Goal: Task Accomplishment & Management: Manage account settings

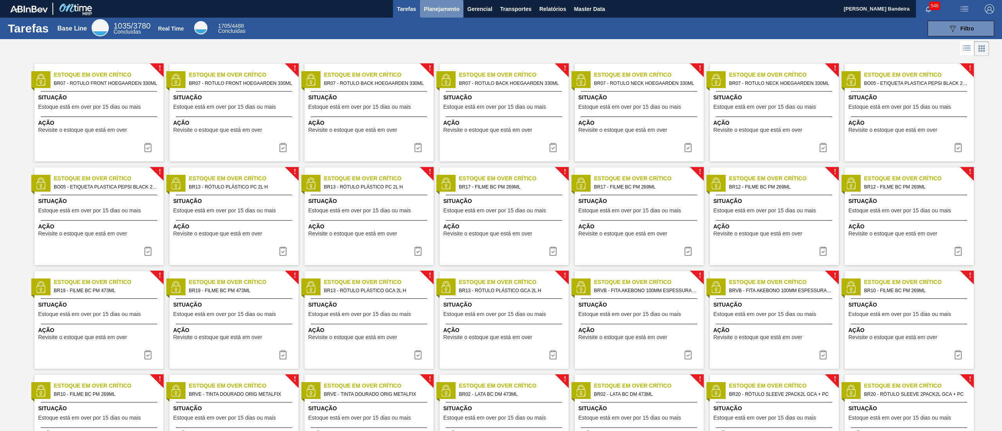
click at [444, 9] on span "Planejamento" at bounding box center [442, 8] width 36 height 9
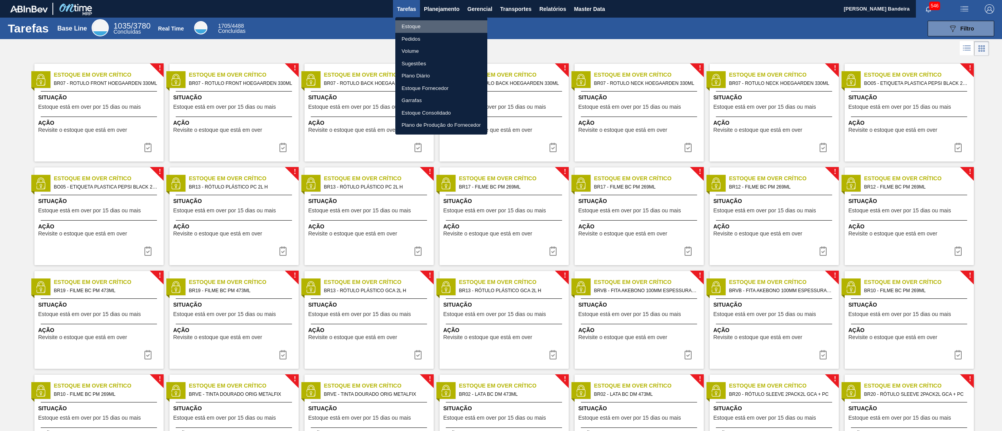
click at [430, 32] on li "Estoque" at bounding box center [441, 26] width 92 height 13
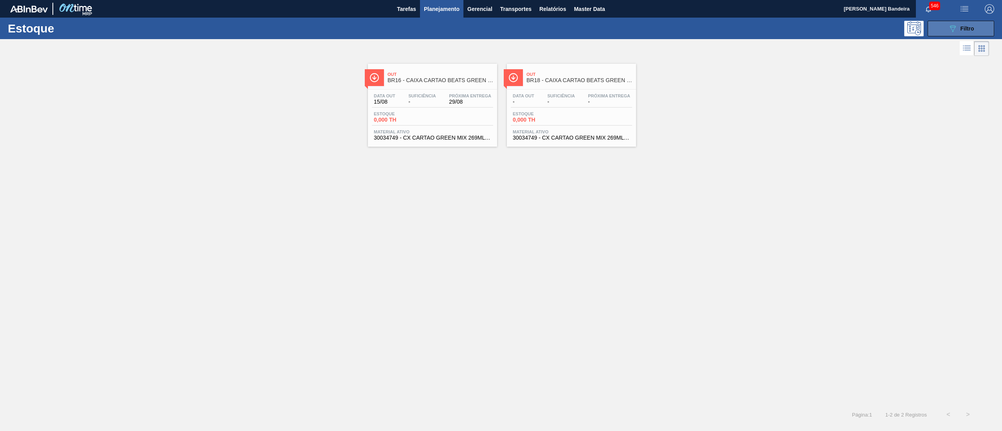
click at [944, 32] on button "089F7B8B-B2A5-4AFE-B5C0-19BA573D28AC Filtro" at bounding box center [961, 29] width 67 height 16
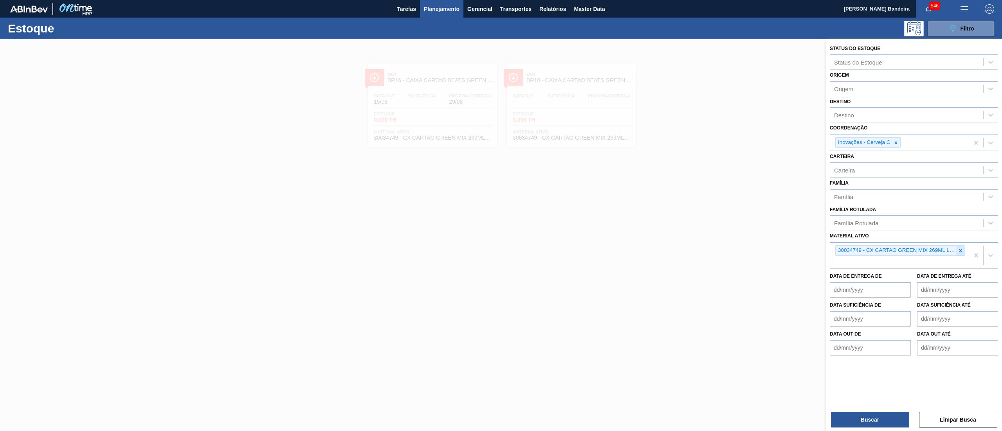
click at [962, 253] on div at bounding box center [961, 251] width 9 height 10
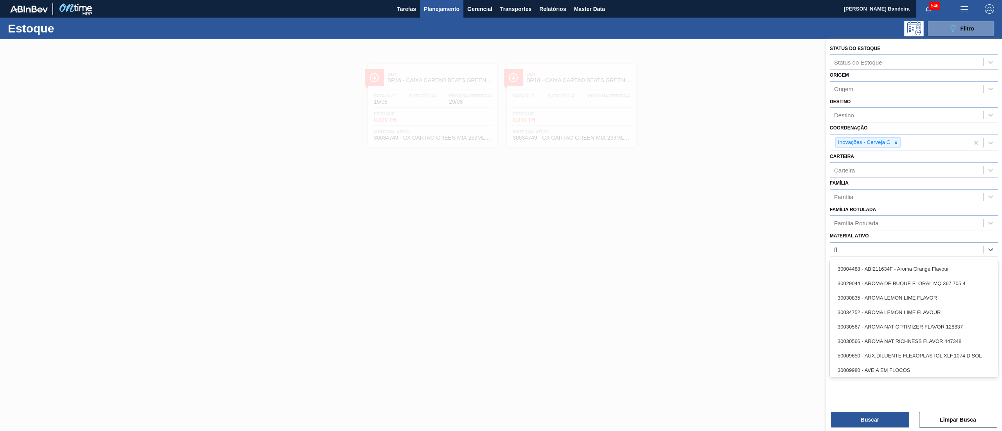
type ativo "fly"
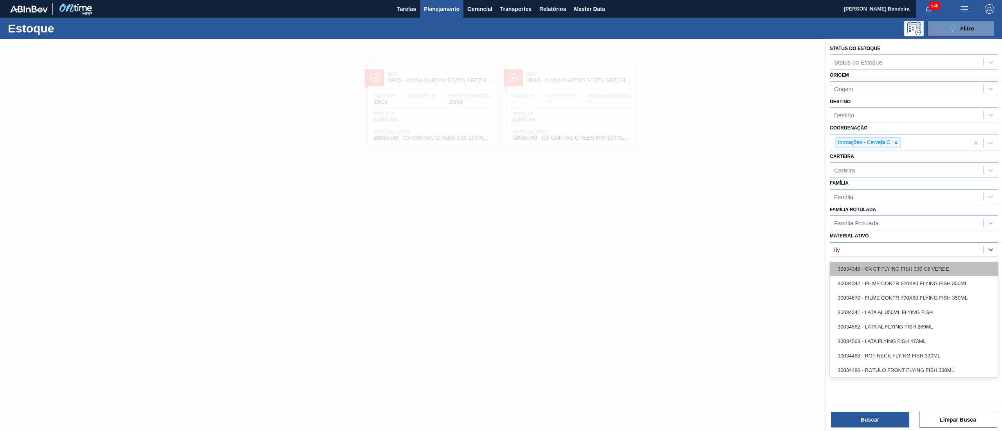
click at [955, 266] on div "30034340 - CX CT FLYING FISH 330 C6 VERDE" at bounding box center [914, 269] width 168 height 14
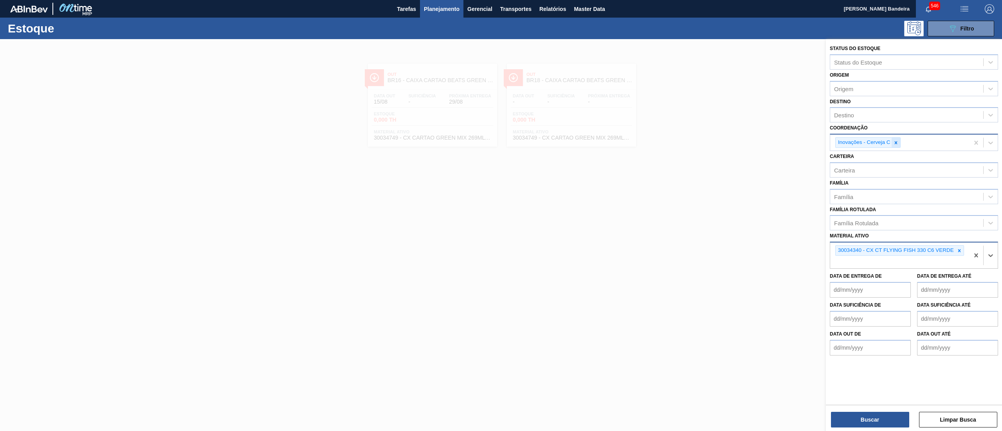
click at [894, 140] on icon at bounding box center [896, 142] width 5 height 5
click at [851, 418] on button "Buscar" at bounding box center [870, 420] width 78 height 16
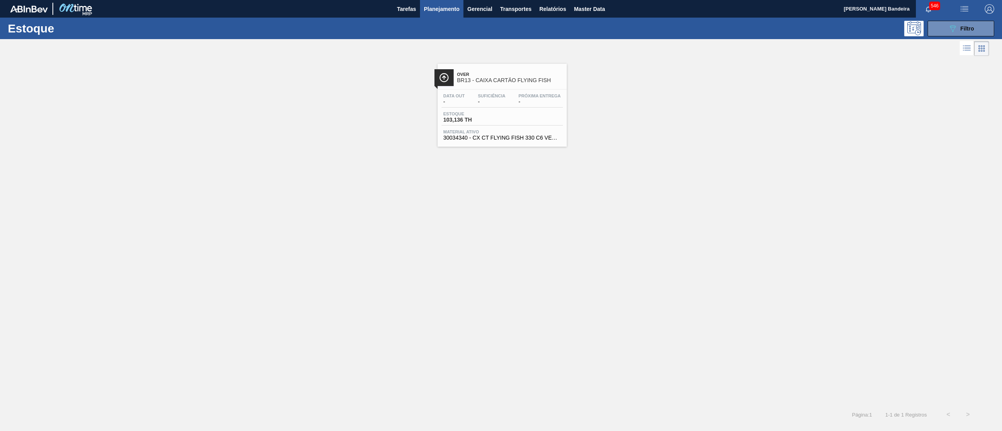
click at [514, 143] on div "Data out - Suficiência - Próxima Entrega - Estoque 103,136 TH Material ativo 30…" at bounding box center [502, 116] width 129 height 53
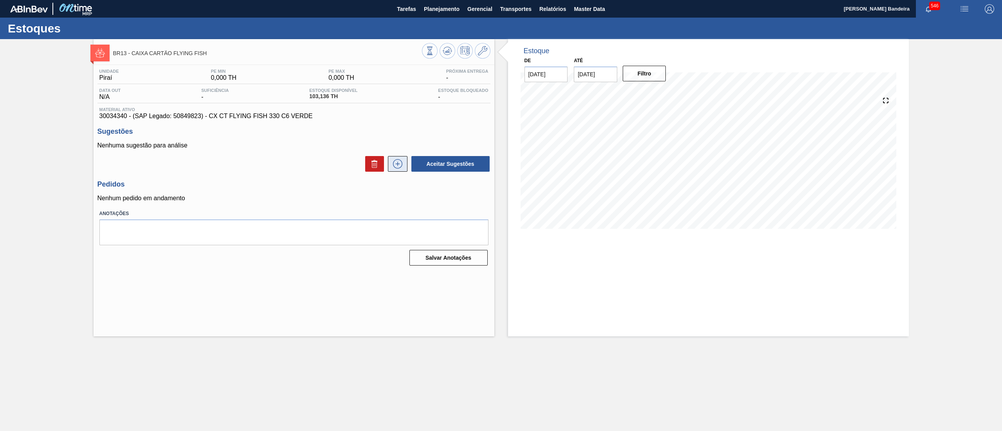
click at [399, 167] on icon at bounding box center [398, 163] width 13 height 9
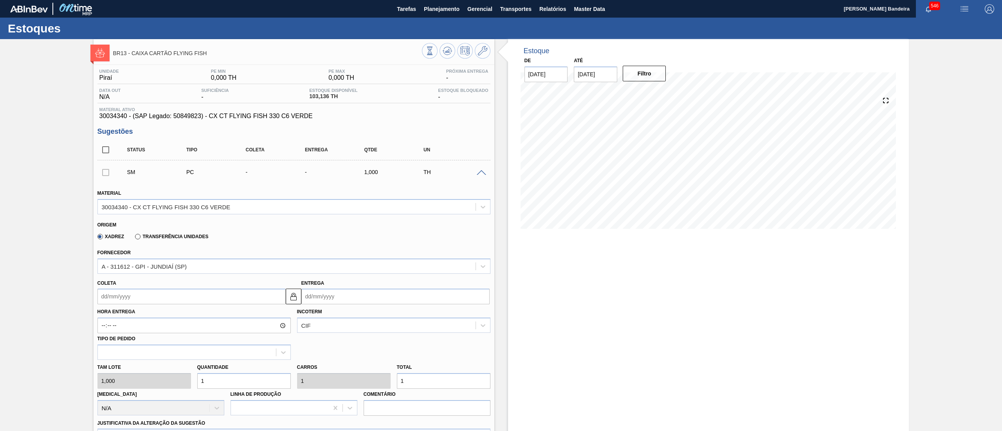
click at [134, 374] on div "Tam lote 1,000 Quantidade 1 Carros 1 Total 1 [MEDICAL_DATA] N/A Linha de Produç…" at bounding box center [293, 388] width 399 height 56
type input "11"
type input "151"
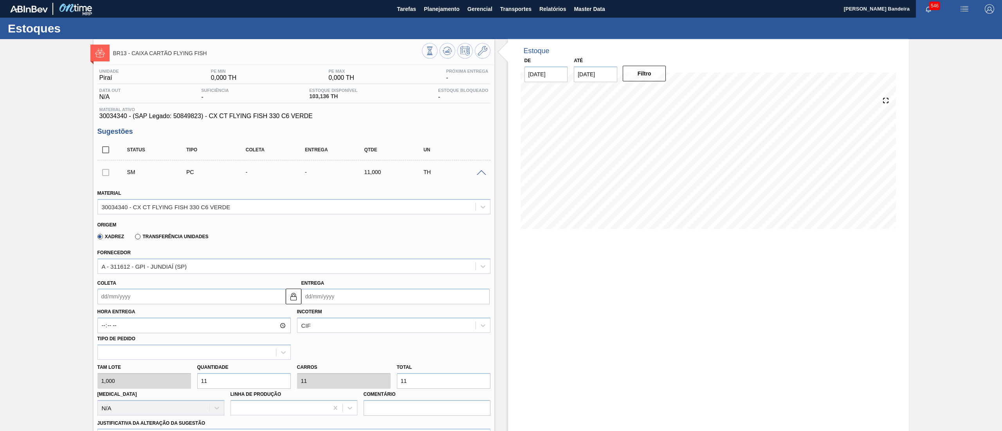
type input "151"
type input "1.501"
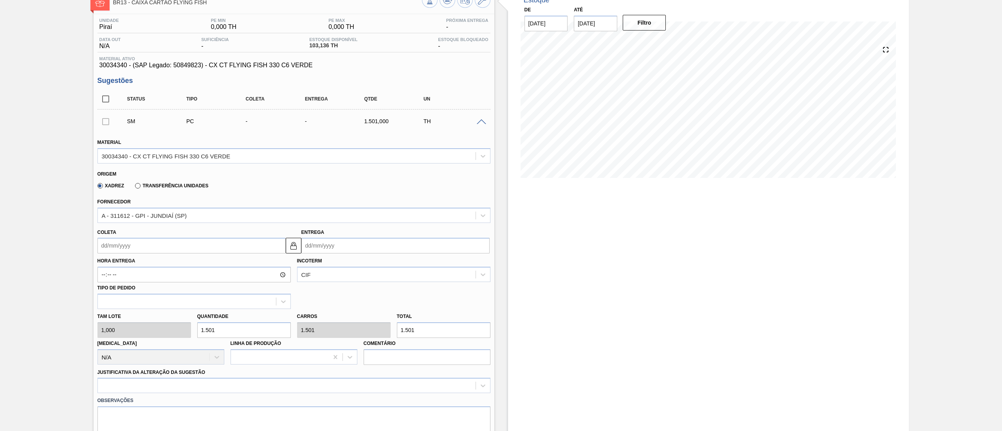
scroll to position [69, 0]
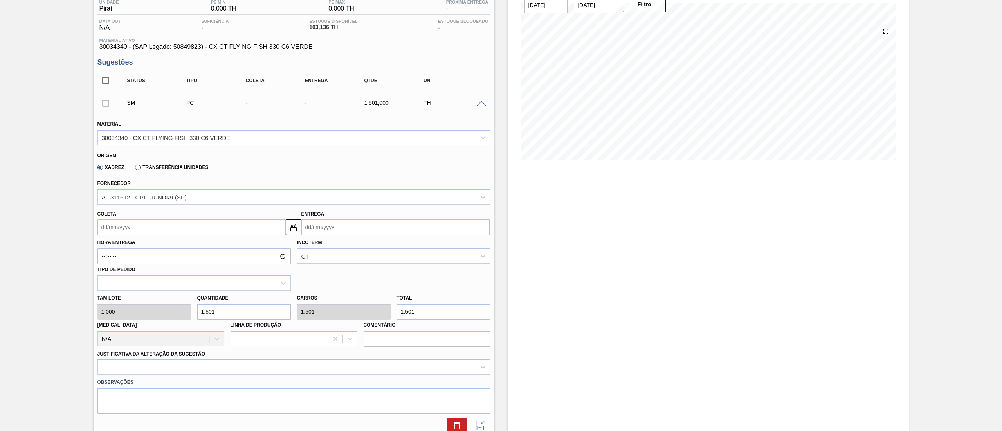
click at [121, 316] on div "Tam lote 1,000 Quantidade 1.501 Carros 1.501 Total 1.501 [MEDICAL_DATA] N/A Lin…" at bounding box center [293, 319] width 399 height 56
type input "1"
type input "15"
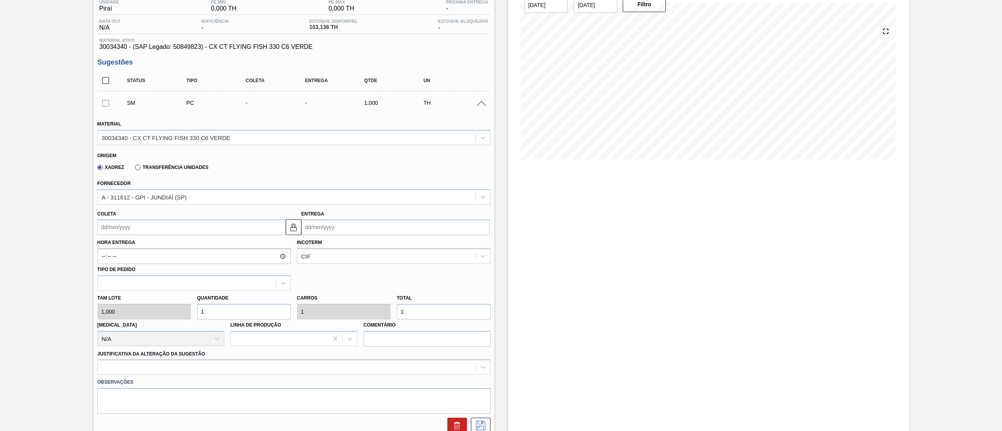
type input "15"
type input "150"
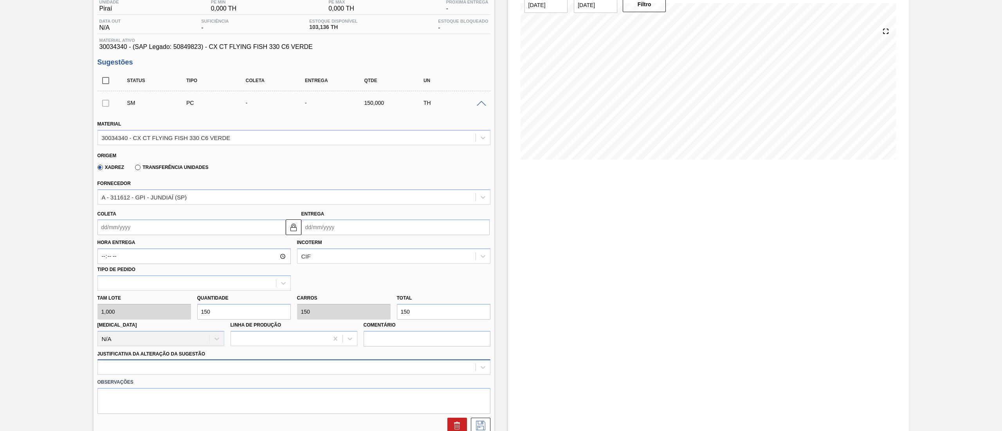
type input "150"
click at [187, 366] on div at bounding box center [293, 367] width 393 height 15
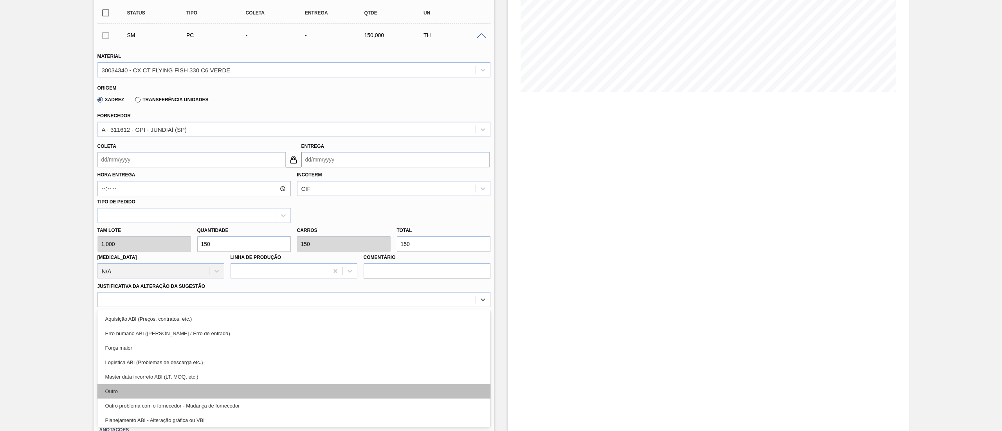
click at [179, 393] on div "Outro" at bounding box center [293, 392] width 393 height 14
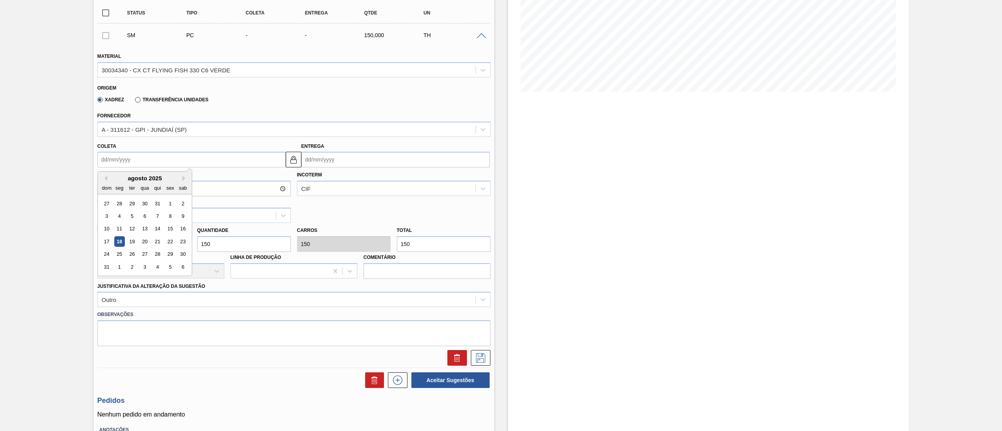
click at [164, 160] on input "Coleta" at bounding box center [191, 160] width 188 height 16
click at [136, 177] on div "agosto 2025" at bounding box center [145, 178] width 94 height 7
click at [186, 178] on button "Next Month" at bounding box center [184, 178] width 5 height 5
click at [119, 229] on div "15" at bounding box center [119, 229] width 11 height 11
type input "[DATE]"
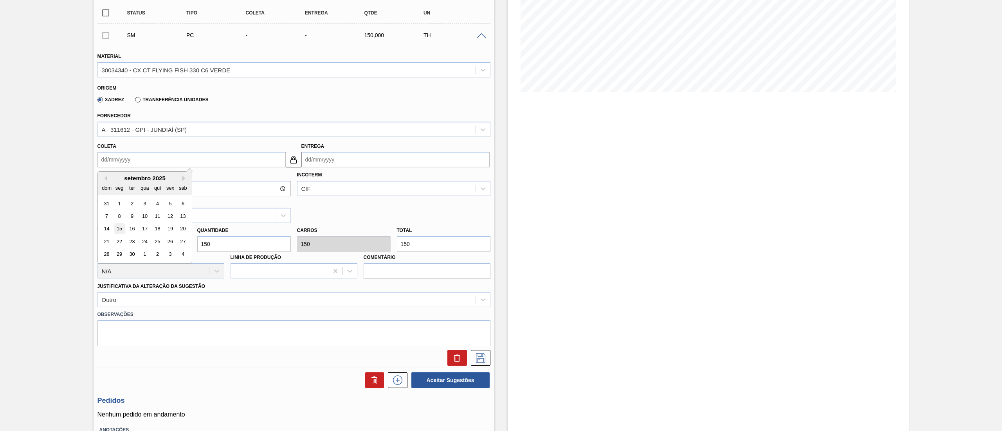
type input "[DATE]"
click at [168, 161] on input "[DATE]" at bounding box center [191, 160] width 188 height 16
click at [143, 231] on div "17" at bounding box center [144, 229] width 11 height 11
type input "[DATE]"
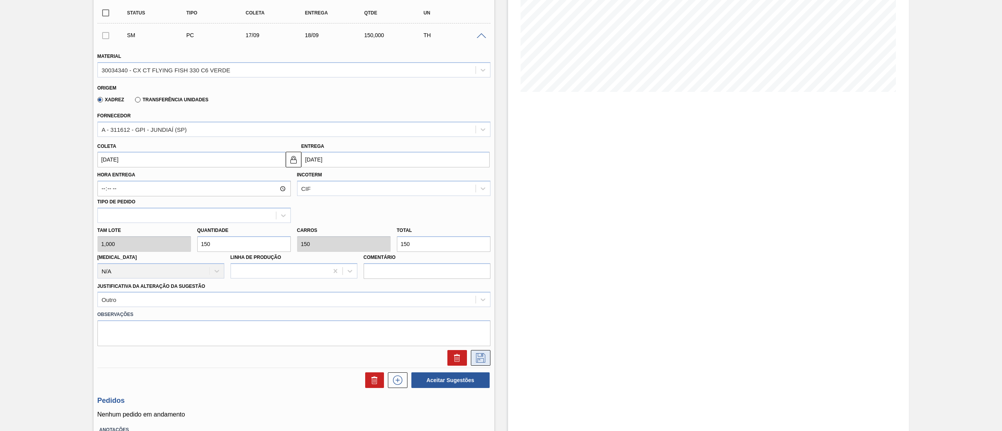
click at [480, 355] on icon at bounding box center [481, 358] width 13 height 9
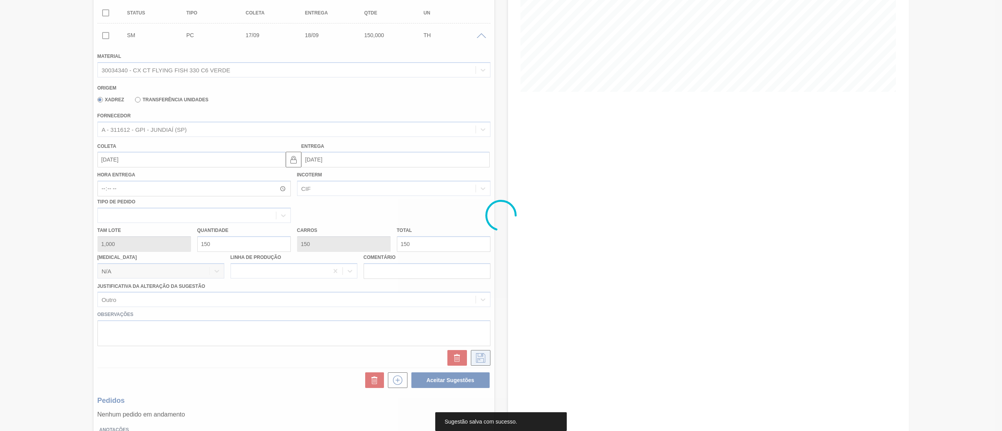
scroll to position [0, 0]
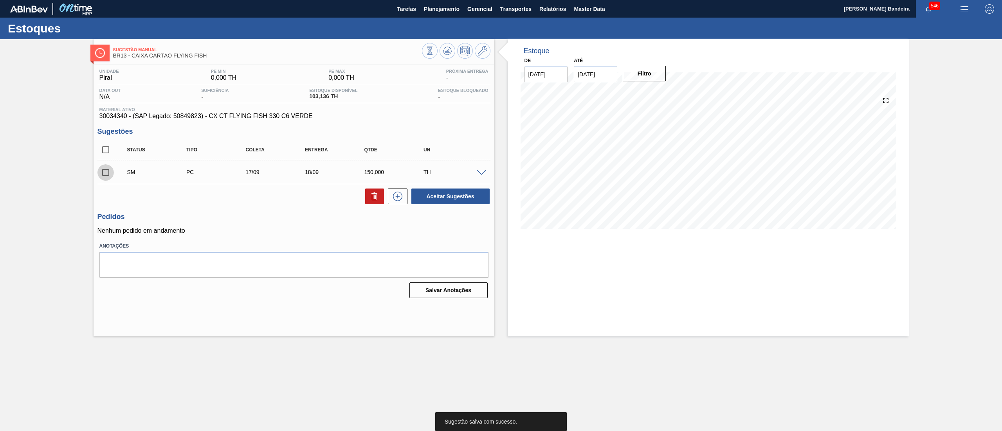
click at [101, 175] on input "checkbox" at bounding box center [105, 172] width 16 height 16
click at [436, 203] on button "Aceitar Sugestões" at bounding box center [451, 197] width 78 height 16
checkbox input "false"
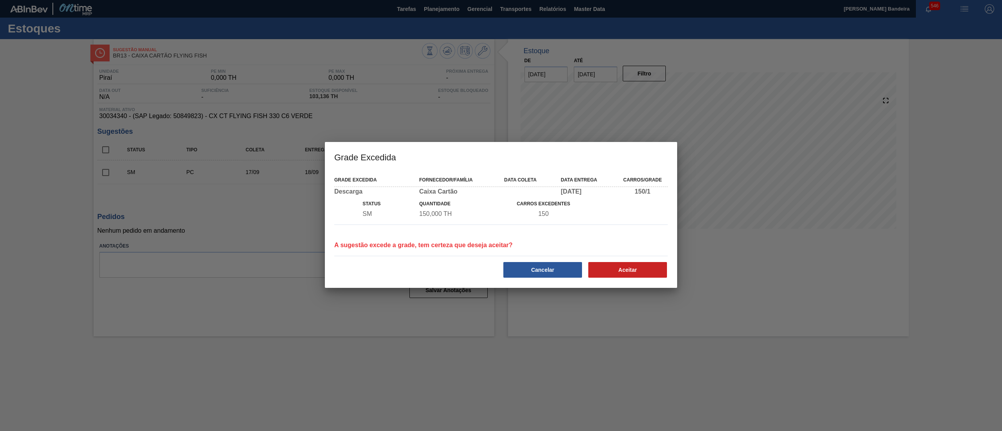
click at [619, 278] on div "Aceitar" at bounding box center [628, 270] width 85 height 17
click at [616, 268] on button "Aceitar" at bounding box center [628, 270] width 79 height 16
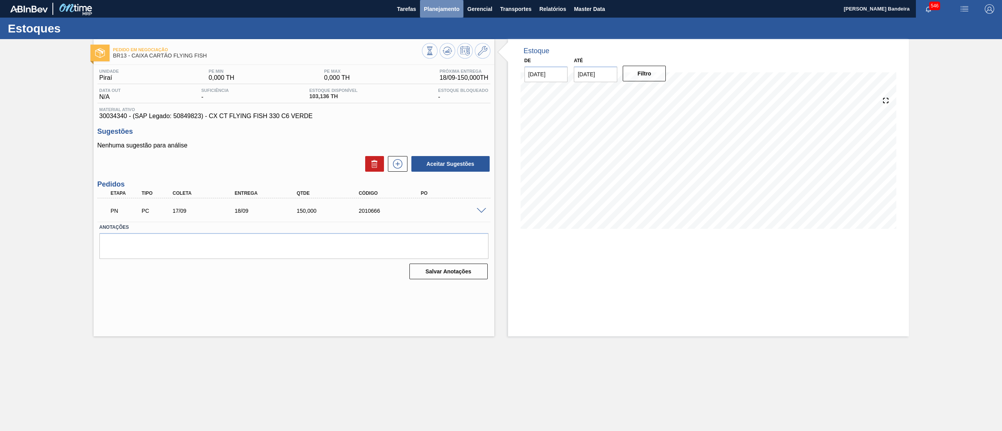
click at [435, 14] on button "Planejamento" at bounding box center [441, 9] width 43 height 18
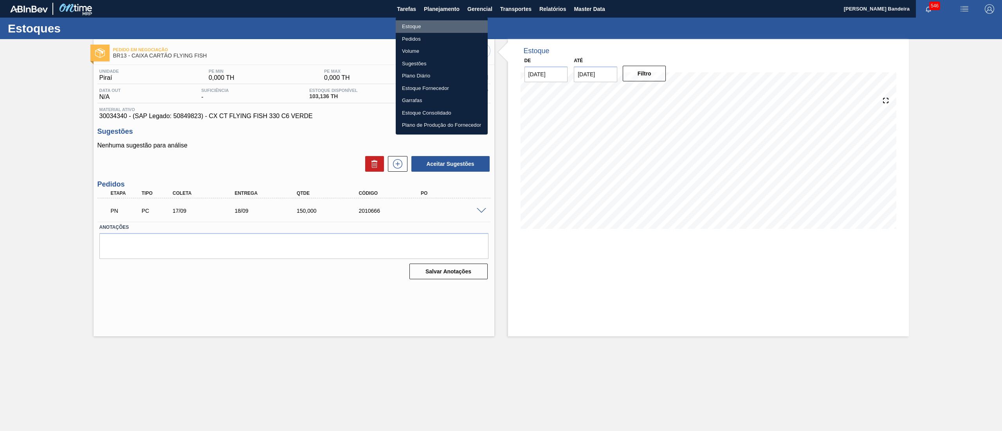
click at [432, 26] on li "Estoque" at bounding box center [442, 26] width 92 height 13
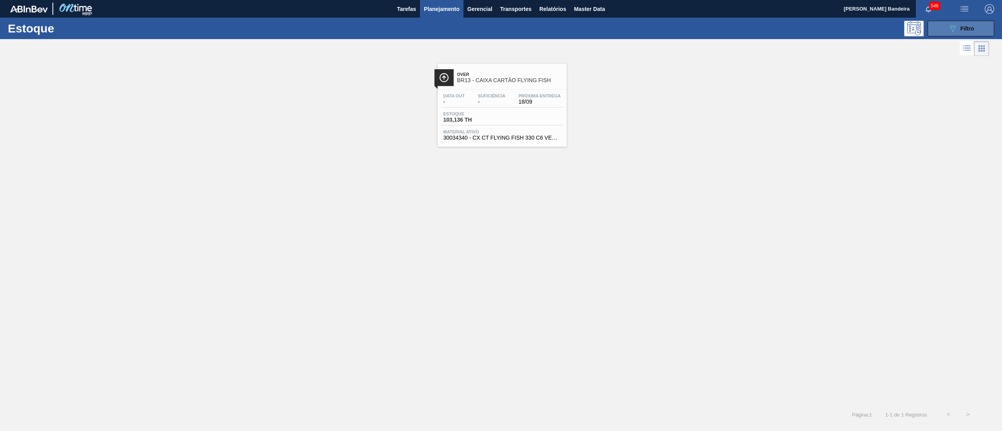
click at [953, 32] on icon "089F7B8B-B2A5-4AFE-B5C0-19BA573D28AC" at bounding box center [952, 28] width 9 height 9
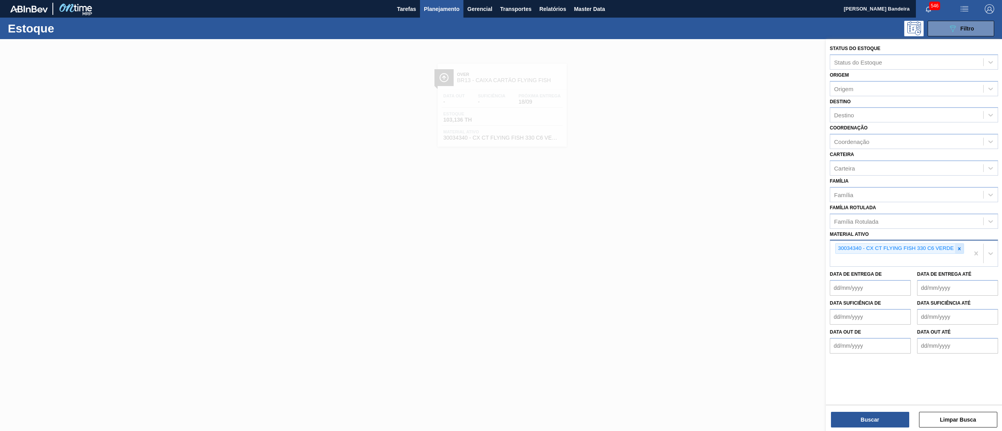
click at [961, 251] on div at bounding box center [959, 249] width 9 height 10
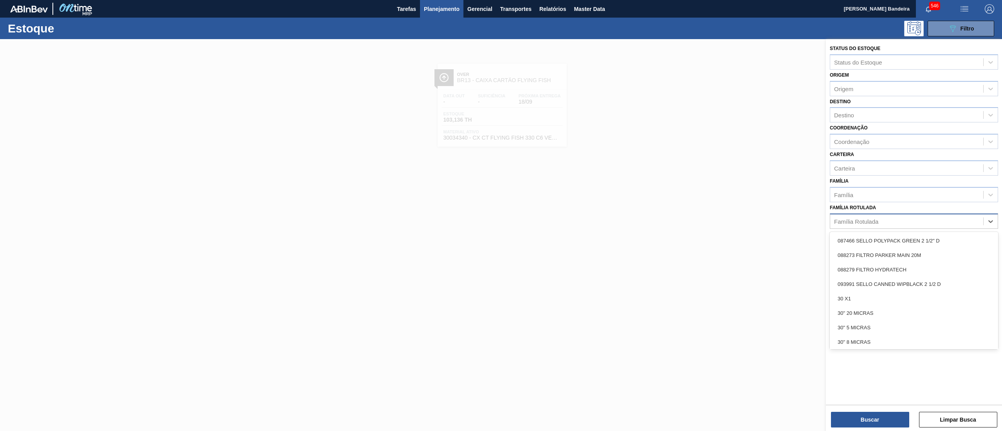
click at [882, 220] on div "Família Rotulada" at bounding box center [906, 221] width 153 height 11
type Rotulada "pc 3l"
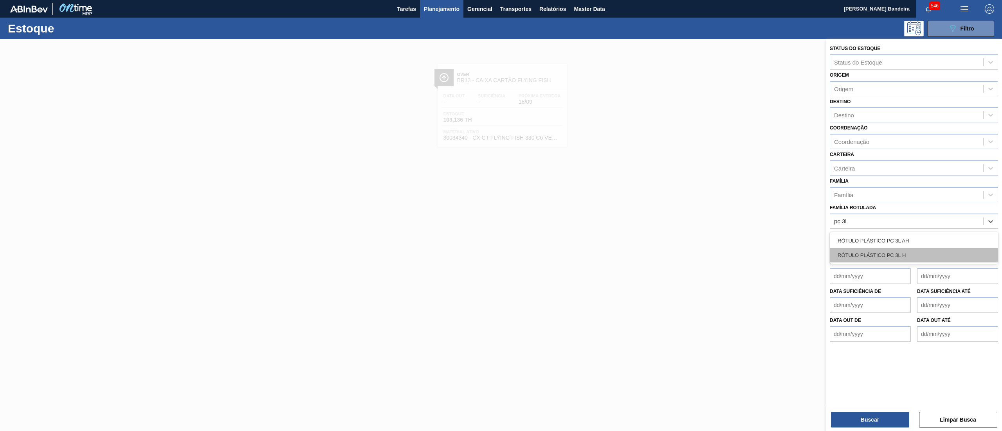
click at [881, 253] on div "RÓTULO PLÁSTICO PC 3L H" at bounding box center [914, 255] width 168 height 14
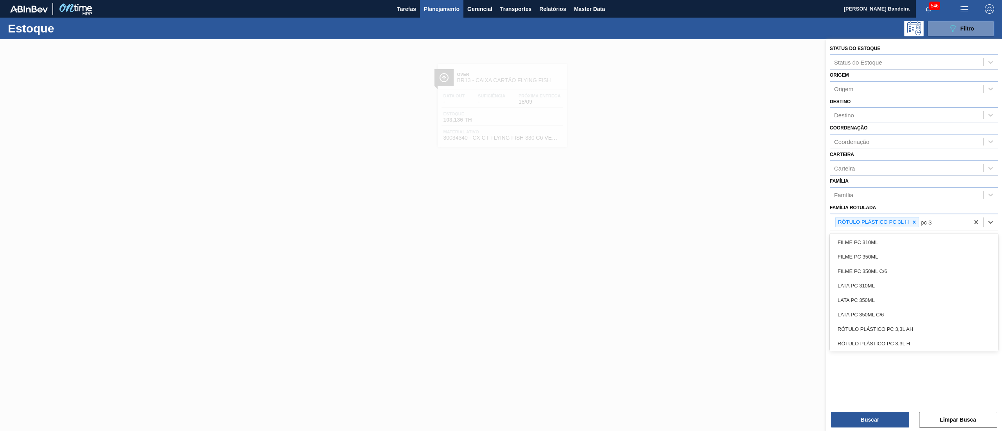
type Rotulada "pc 3l"
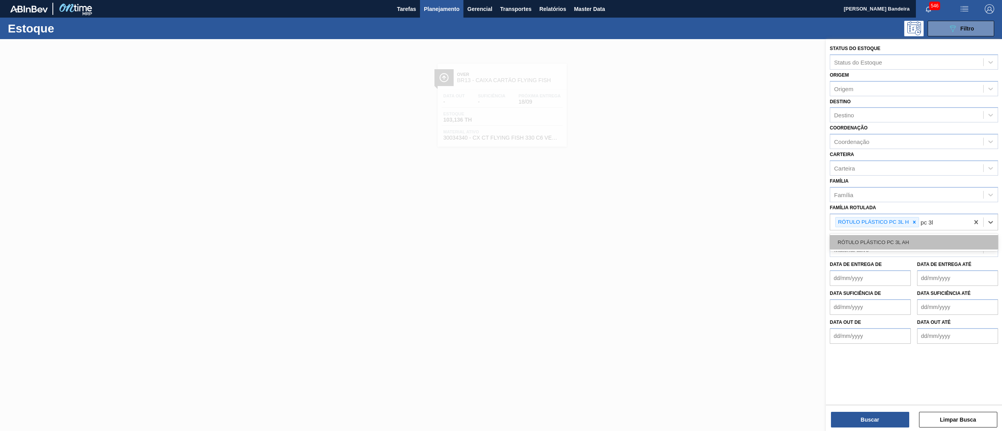
click at [871, 242] on div "RÓTULO PLÁSTICO PC 3L AH" at bounding box center [914, 242] width 168 height 14
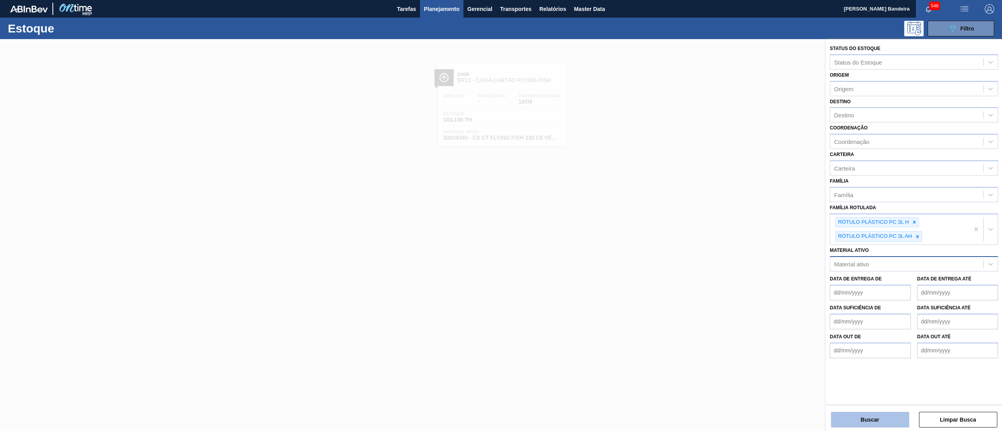
click at [856, 426] on button "Buscar" at bounding box center [870, 420] width 78 height 16
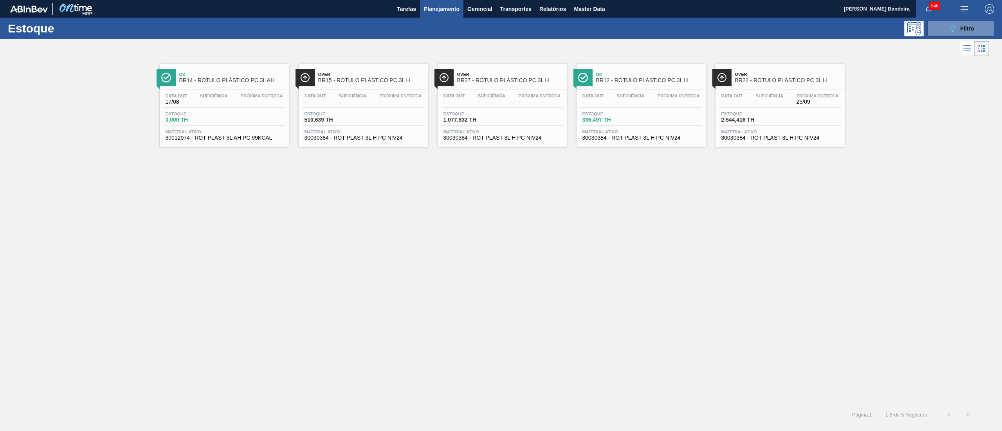
click at [228, 139] on span "30012074 - ROT PLAST 3L AH PC 99KCAL" at bounding box center [224, 138] width 117 height 6
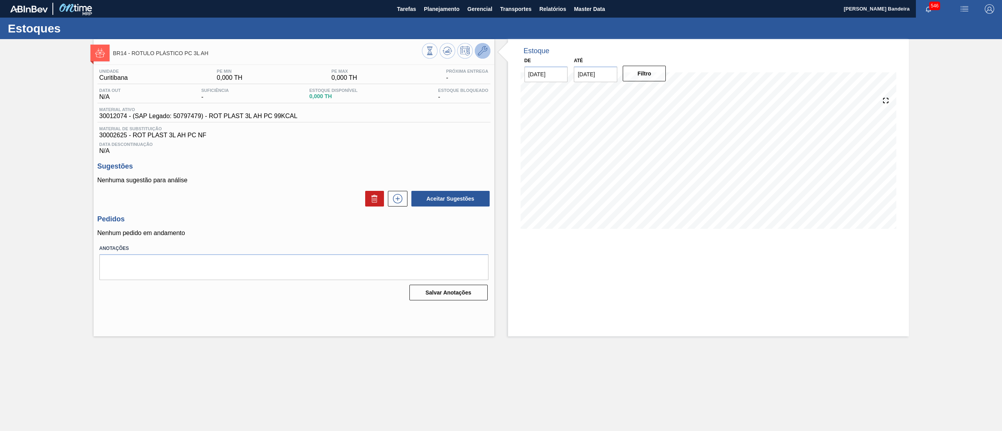
click at [478, 49] on icon at bounding box center [482, 50] width 9 height 9
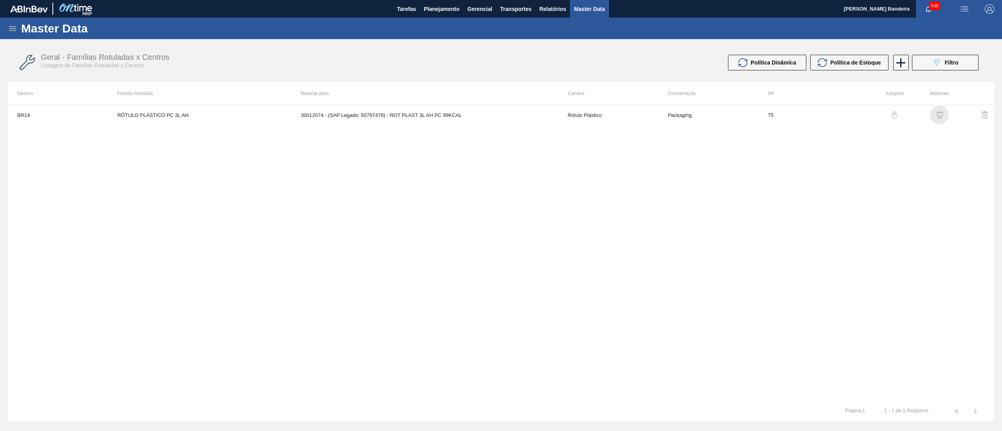
click at [941, 113] on img "button" at bounding box center [940, 115] width 8 height 8
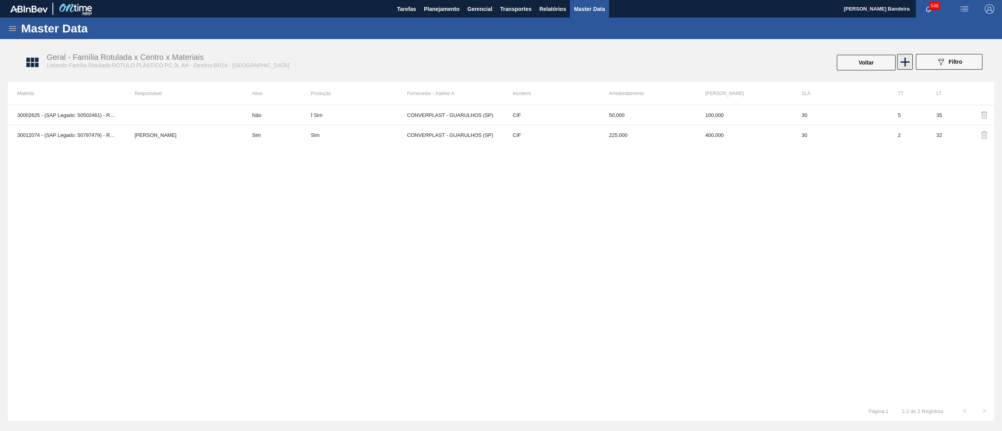
click at [907, 60] on icon at bounding box center [905, 61] width 15 height 15
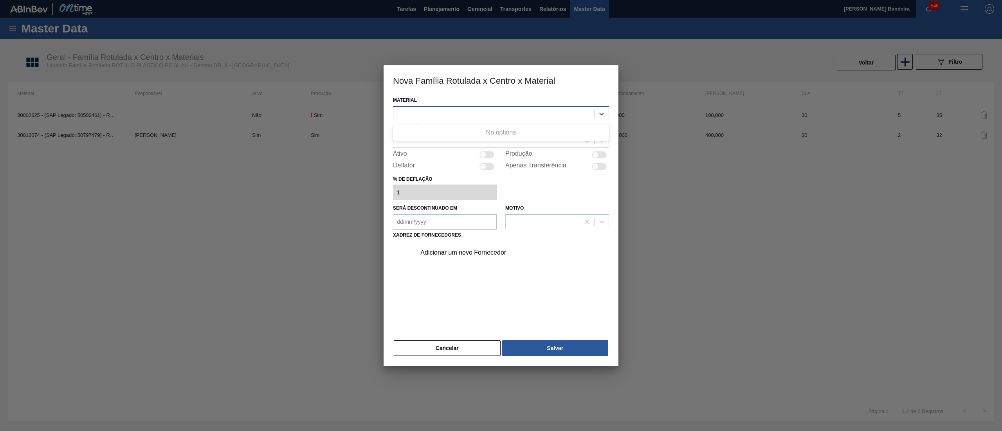
click at [459, 114] on div at bounding box center [494, 113] width 201 height 11
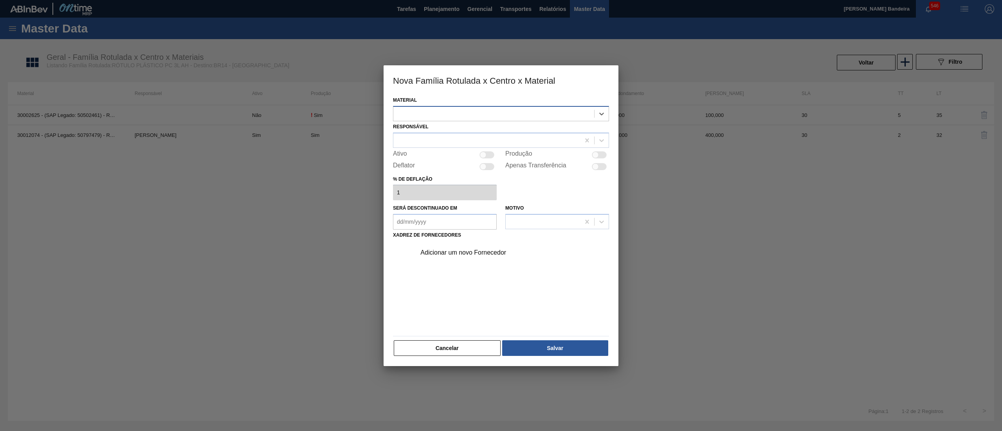
click at [459, 114] on div at bounding box center [494, 113] width 201 height 11
click at [450, 350] on button "Cancelar" at bounding box center [447, 349] width 107 height 16
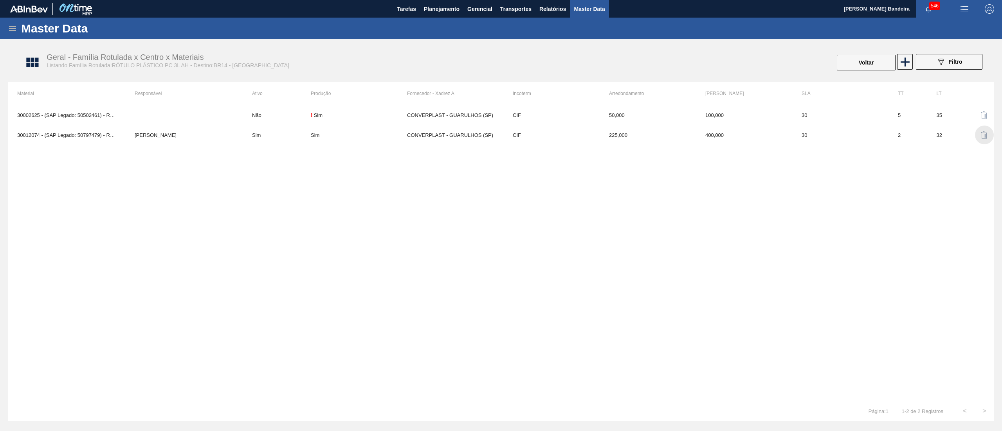
click at [984, 134] on img "button" at bounding box center [984, 134] width 9 height 9
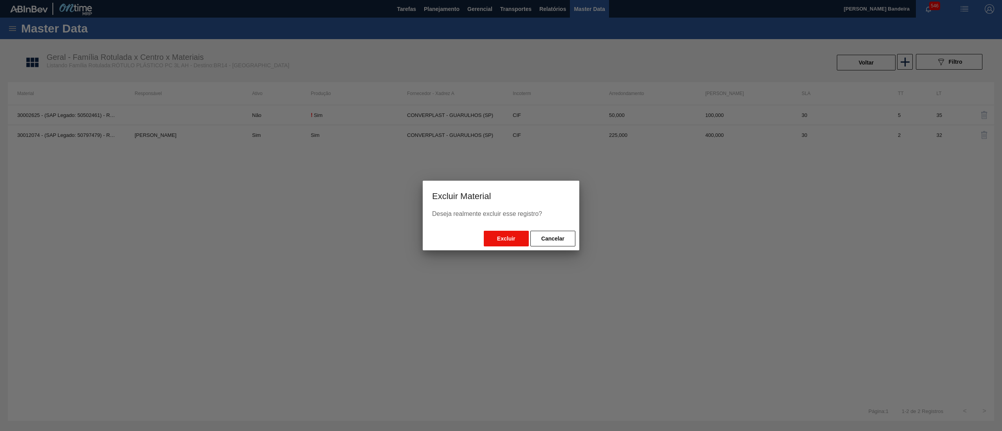
click at [504, 240] on button "Excluir" at bounding box center [506, 239] width 45 height 16
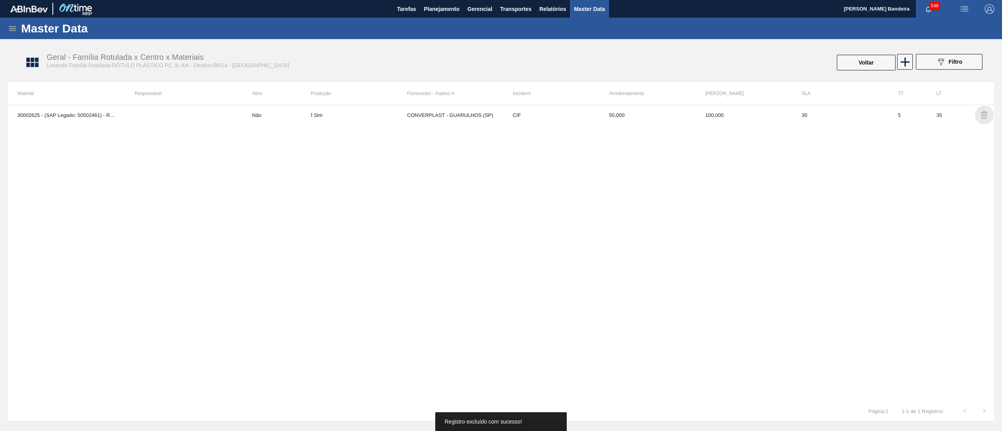
click at [983, 116] on img "button" at bounding box center [984, 114] width 9 height 9
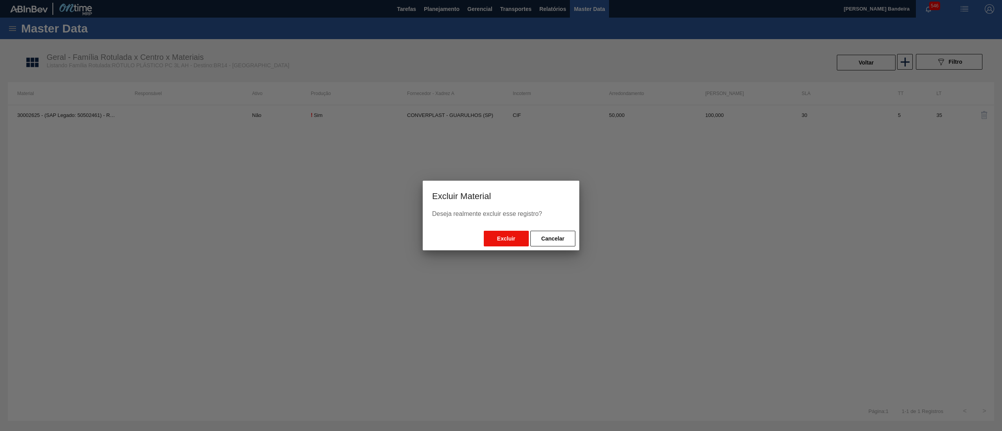
click at [493, 236] on button "Excluir" at bounding box center [506, 239] width 45 height 16
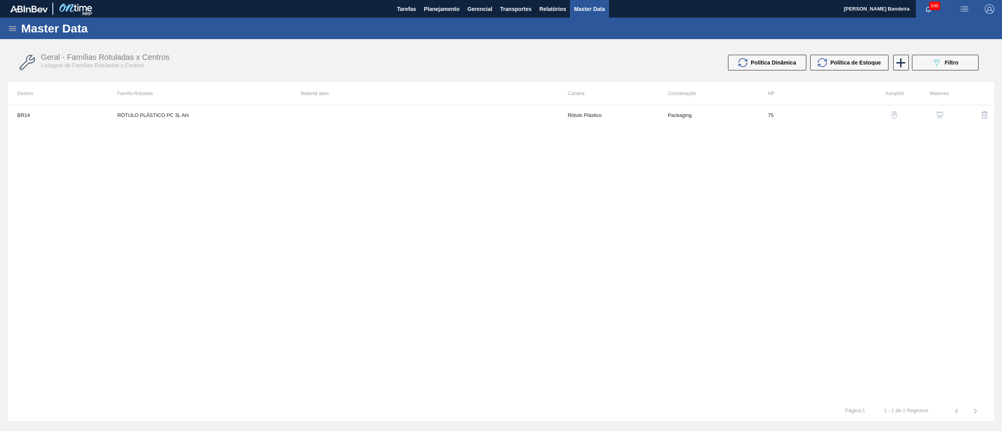
click at [987, 117] on img "button" at bounding box center [984, 114] width 9 height 9
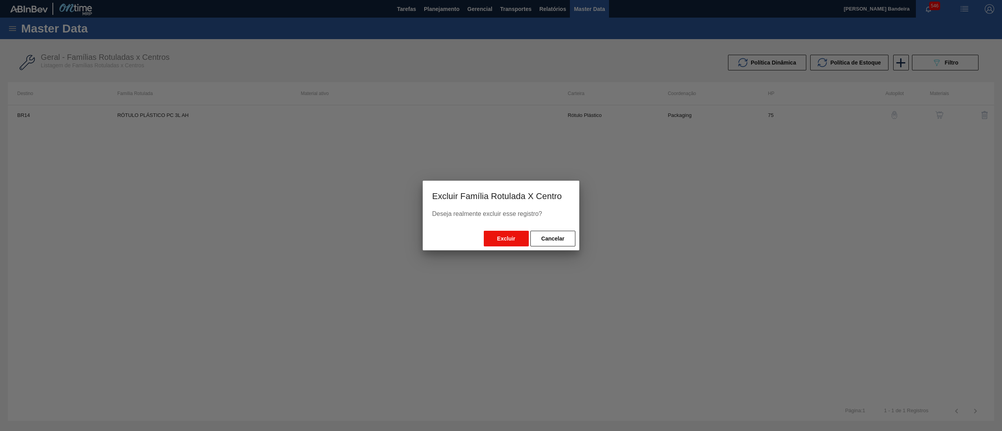
click at [502, 234] on button "Excluir" at bounding box center [506, 239] width 45 height 16
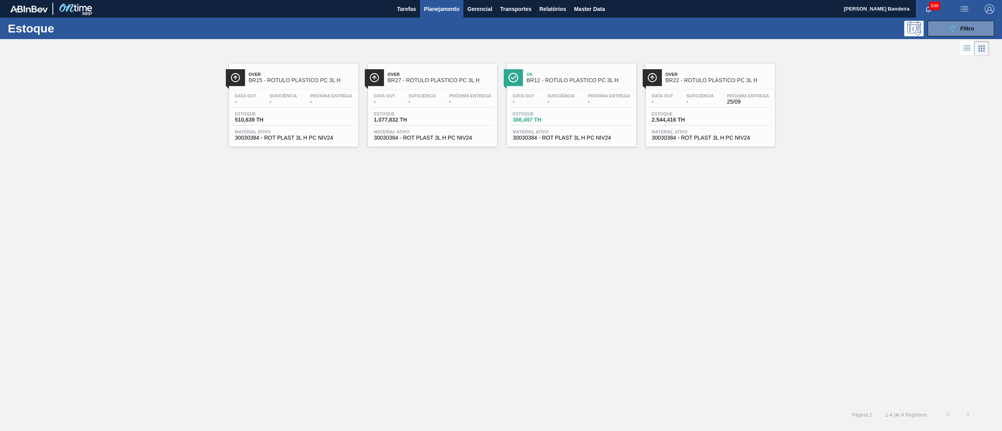
click at [325, 142] on div "Data out - Suficiência - Próxima Entrega - Estoque 510,639 TH Material ativo 30…" at bounding box center [293, 116] width 129 height 53
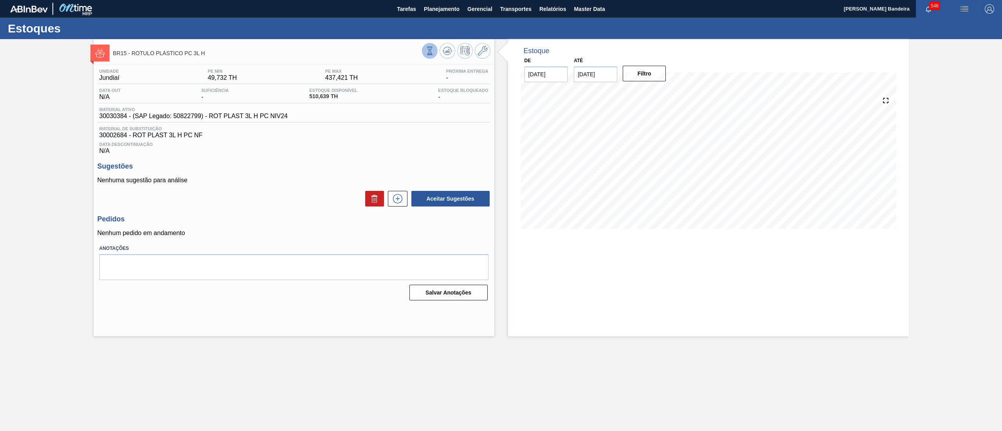
click at [426, 58] on button at bounding box center [430, 51] width 16 height 16
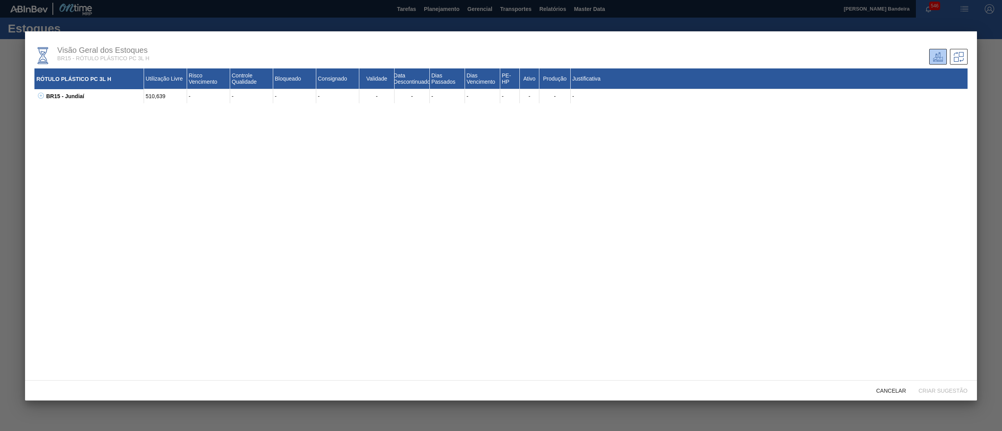
click at [38, 97] on icon at bounding box center [41, 96] width 6 height 6
